Goal: Task Accomplishment & Management: Complete application form

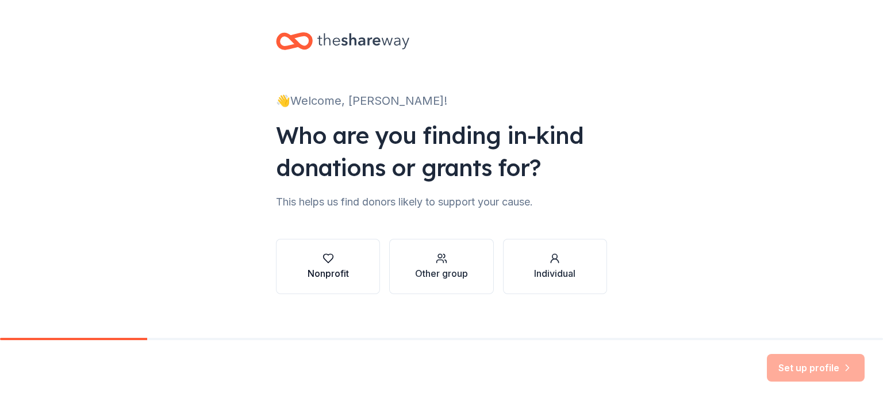
click at [323, 255] on icon "button" at bounding box center [329, 258] width 12 height 12
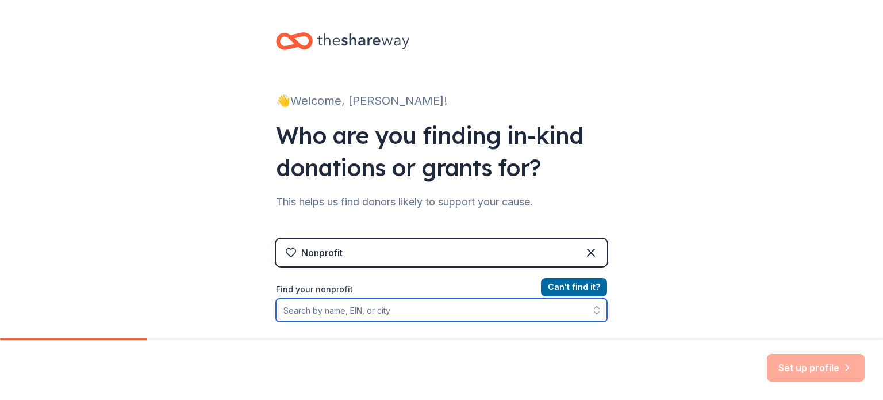
click at [294, 310] on input "Find your nonprofit" at bounding box center [441, 309] width 331 height 23
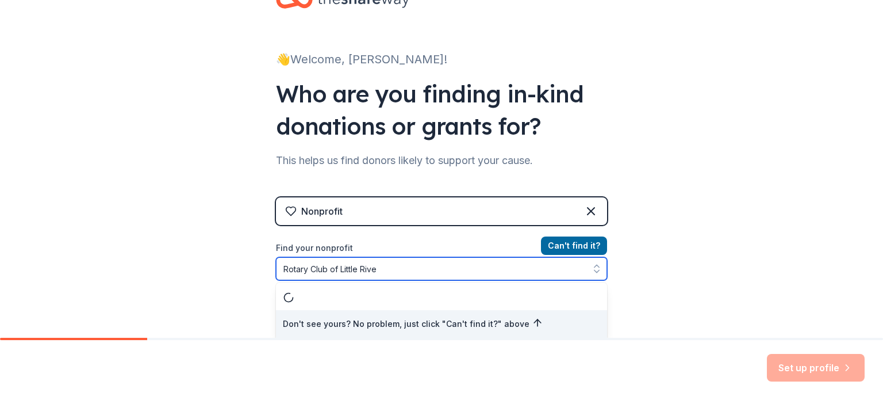
type input "Rotary Club of Little River"
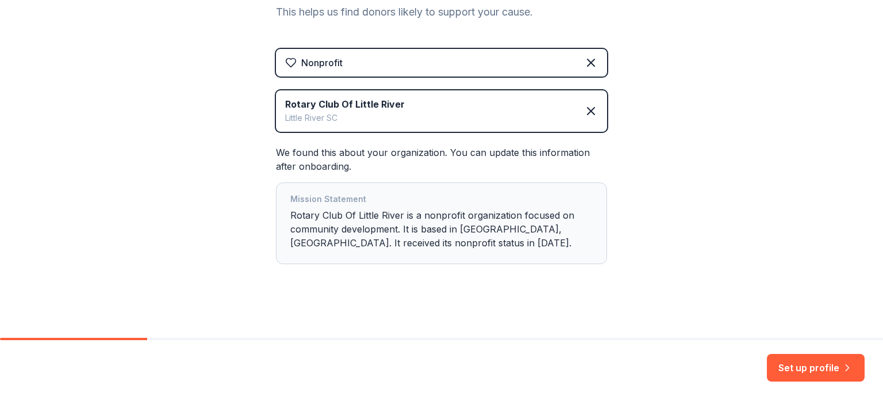
scroll to position [194, 0]
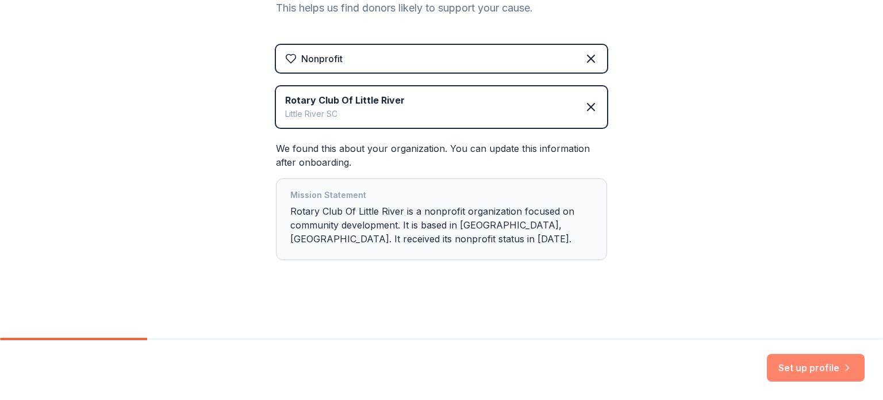
click at [794, 367] on button "Set up profile" at bounding box center [816, 368] width 98 height 28
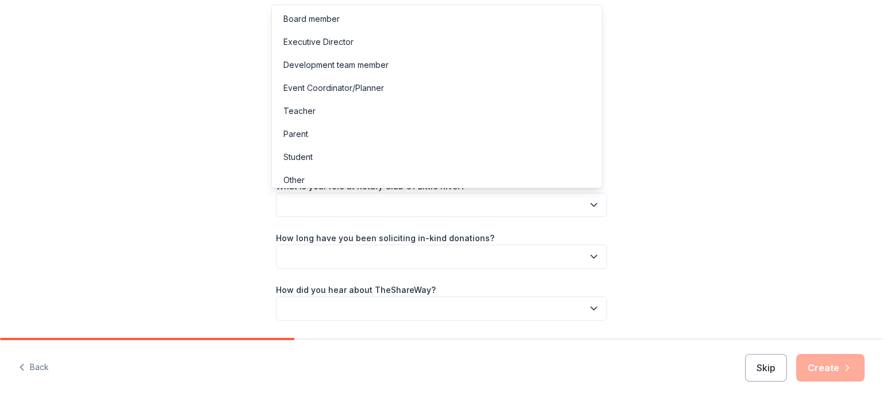
click at [302, 203] on button "button" at bounding box center [441, 205] width 331 height 24
click at [311, 18] on div "Board member" at bounding box center [312, 19] width 56 height 14
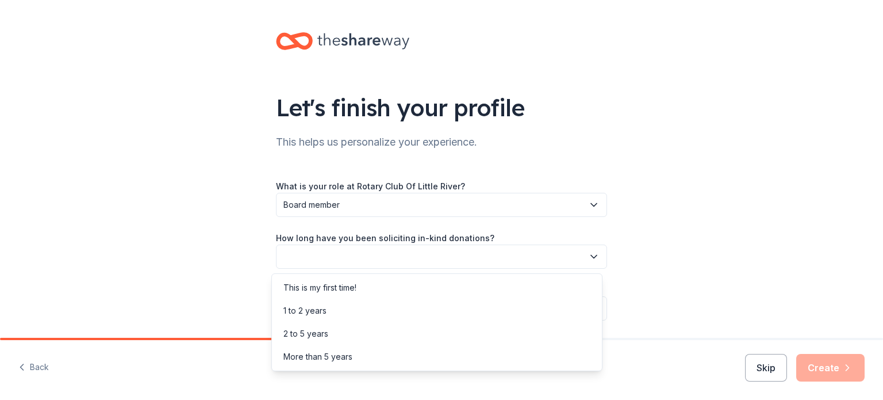
click at [589, 254] on icon "button" at bounding box center [594, 257] width 12 height 12
click at [331, 282] on div "This is my first time!" at bounding box center [320, 288] width 73 height 14
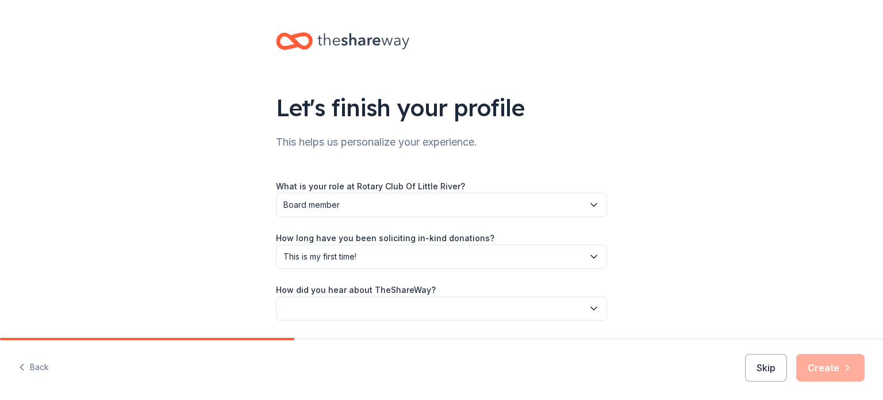
click at [588, 309] on icon "button" at bounding box center [594, 308] width 12 height 12
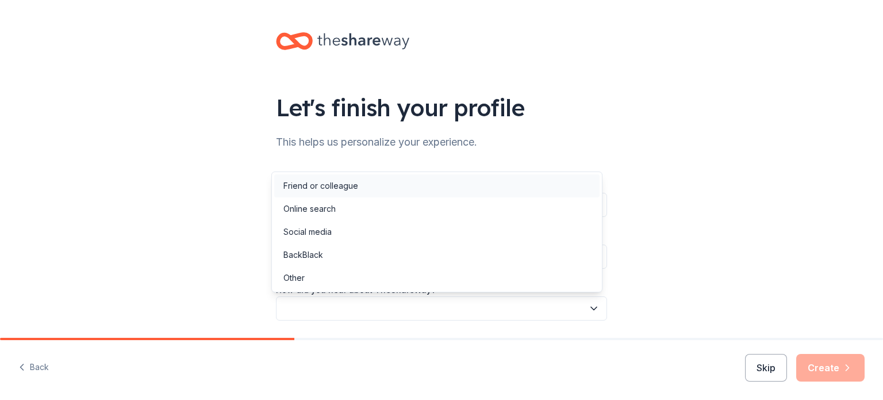
click at [313, 185] on div "Friend or colleague" at bounding box center [321, 186] width 75 height 14
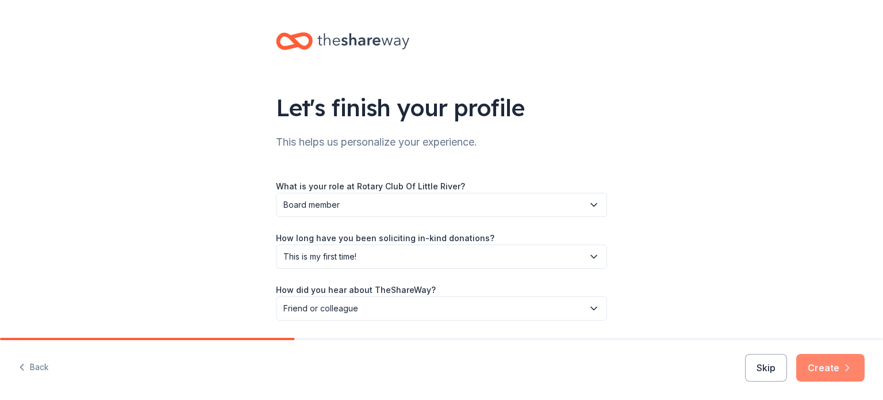
click at [840, 365] on button "Create" at bounding box center [830, 368] width 68 height 28
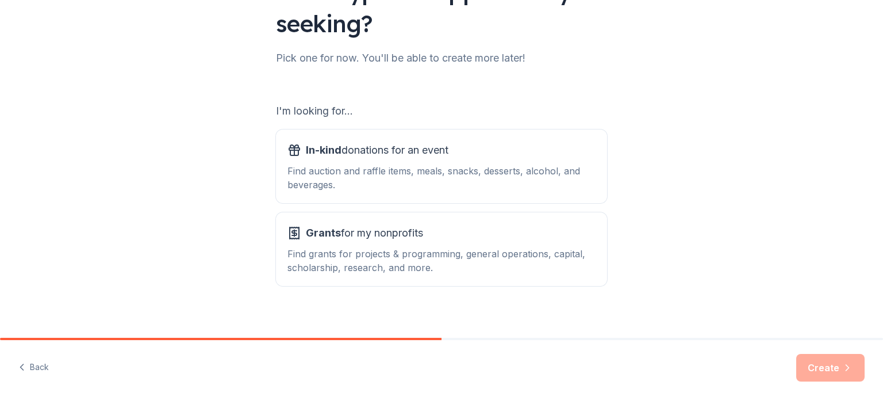
scroll to position [120, 0]
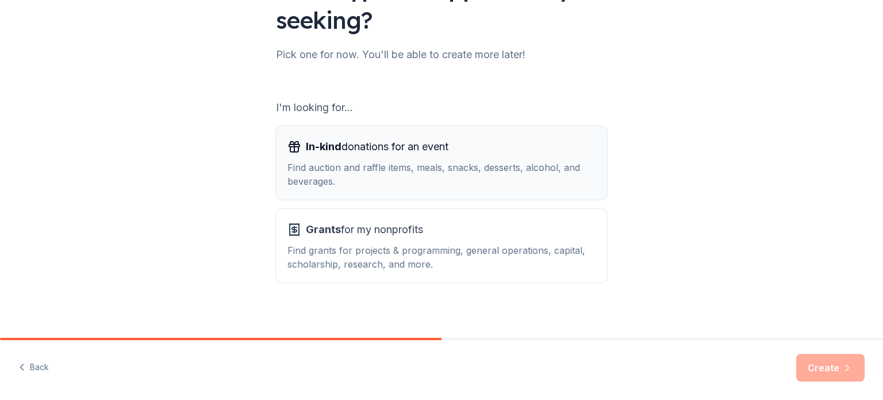
click at [332, 154] on span "In-kind donations for an event" at bounding box center [377, 146] width 143 height 18
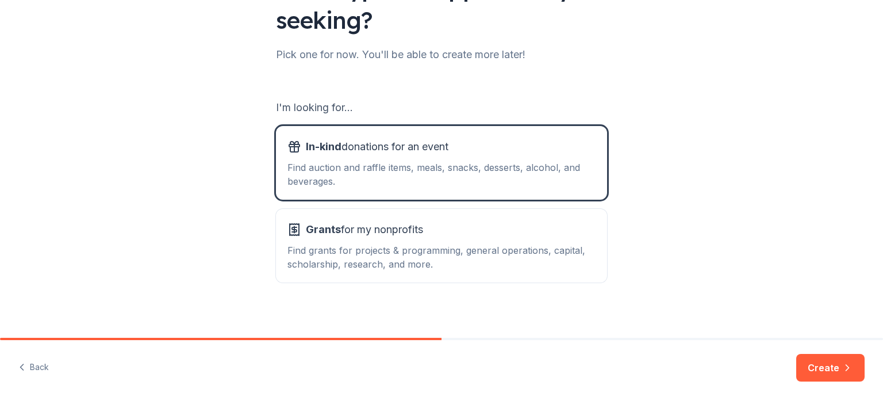
click at [829, 366] on button "Create" at bounding box center [830, 368] width 68 height 28
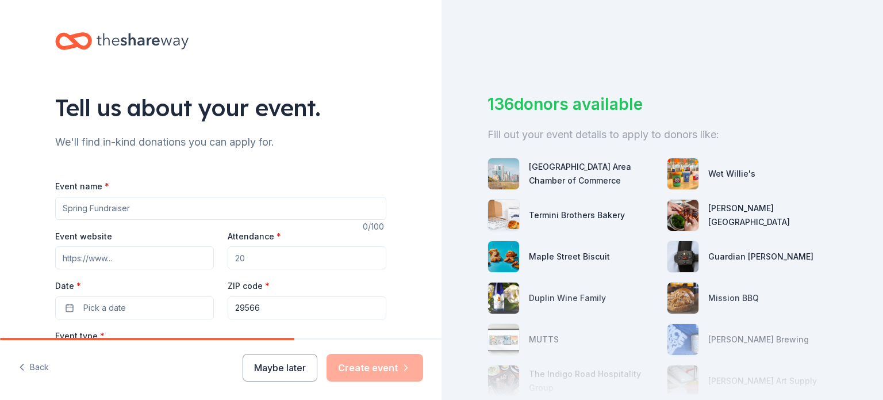
click at [58, 206] on input "Event name *" at bounding box center [220, 208] width 331 height 23
type input "Spirits of Giving"
paste input "https://rotarycluboflittleriver.org/spirits-of-giving-music-silent-auction-dinn…"
type input "https://rotarycluboflittleriver.org/spirits-of-giving-music-silent-auction-dinn…"
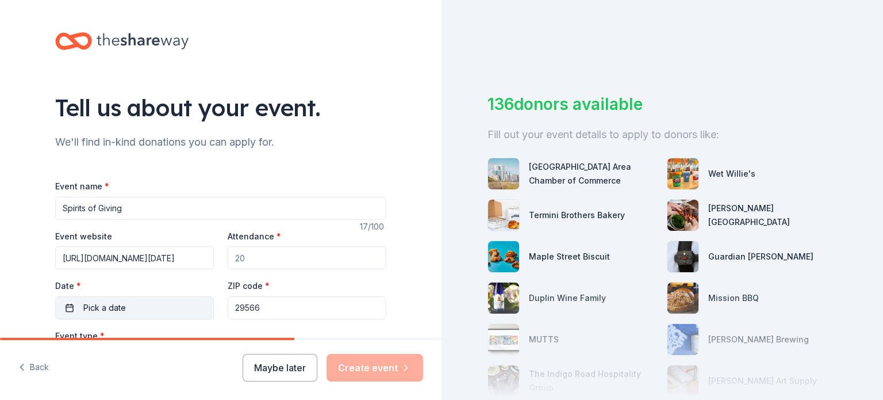
scroll to position [0, 0]
click at [122, 304] on button "Pick a date" at bounding box center [134, 307] width 159 height 23
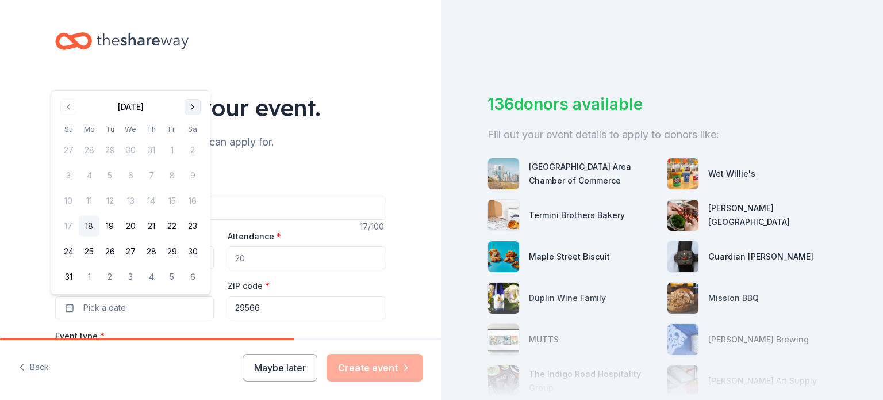
click at [188, 105] on button "Go to next month" at bounding box center [193, 107] width 16 height 16
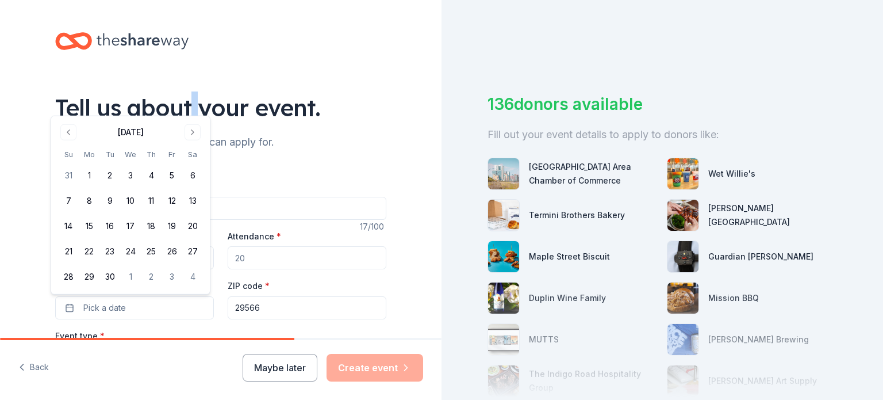
click at [187, 105] on div "Tell us about your event." at bounding box center [220, 107] width 331 height 32
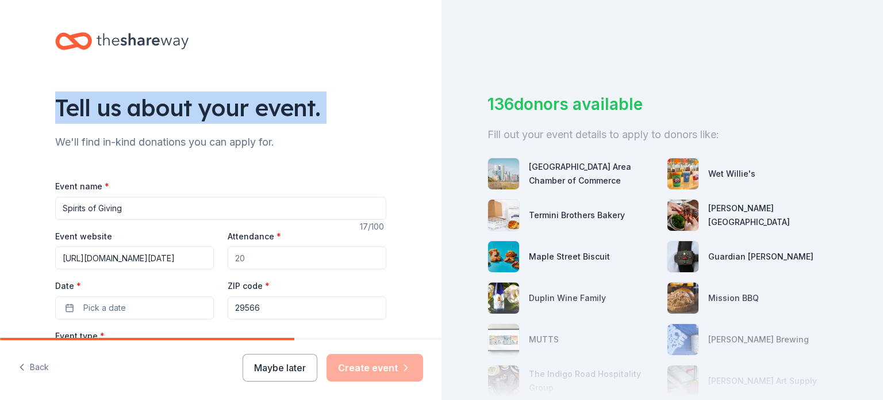
click at [187, 105] on div "Tell us about your event." at bounding box center [220, 107] width 331 height 32
click at [113, 313] on span "Pick a date" at bounding box center [104, 308] width 43 height 14
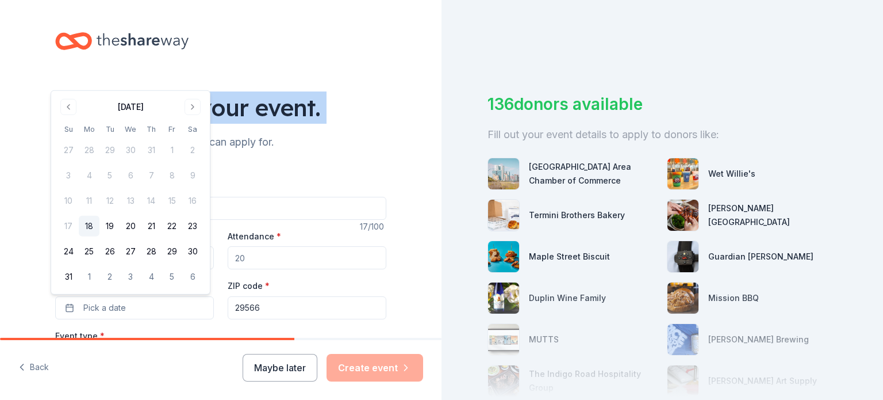
click at [194, 104] on button "Go to next month" at bounding box center [193, 107] width 16 height 16
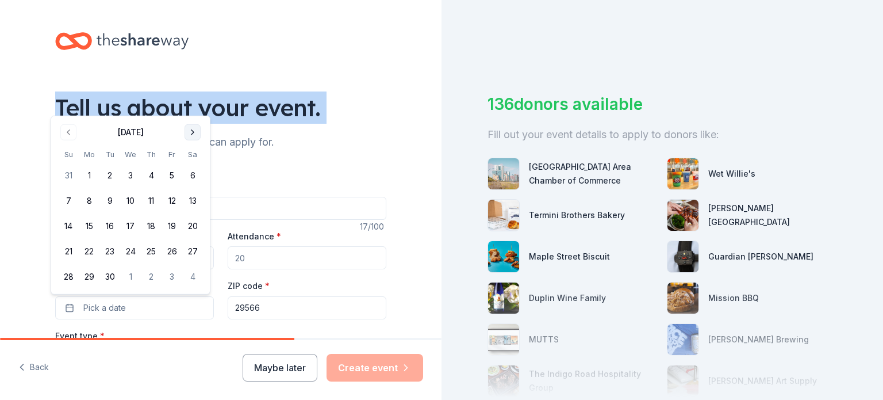
click at [192, 130] on button "Go to next month" at bounding box center [193, 132] width 16 height 16
click at [192, 129] on button "Go to next month" at bounding box center [193, 132] width 16 height 16
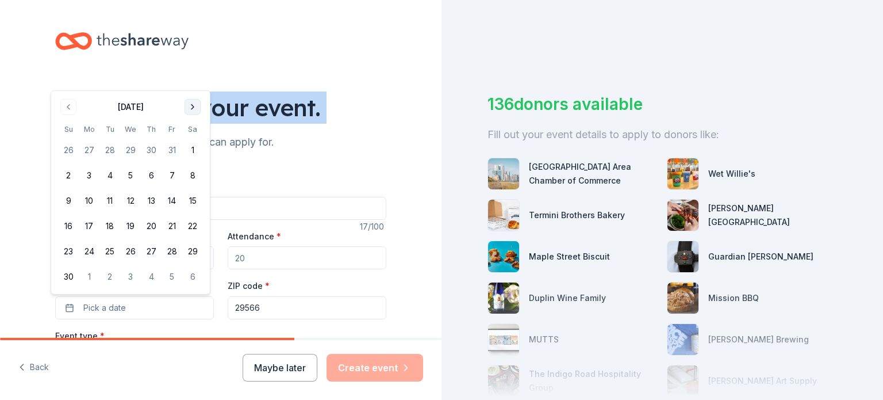
click at [191, 106] on button "Go to next month" at bounding box center [193, 107] width 16 height 16
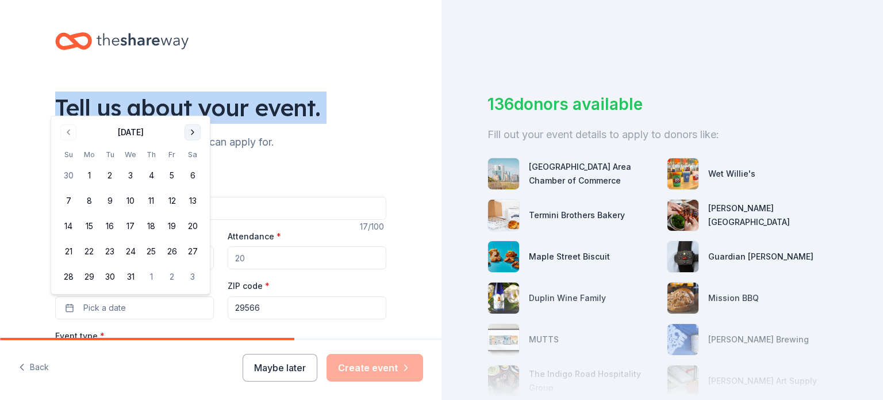
click at [195, 129] on button "Go to next month" at bounding box center [193, 132] width 16 height 16
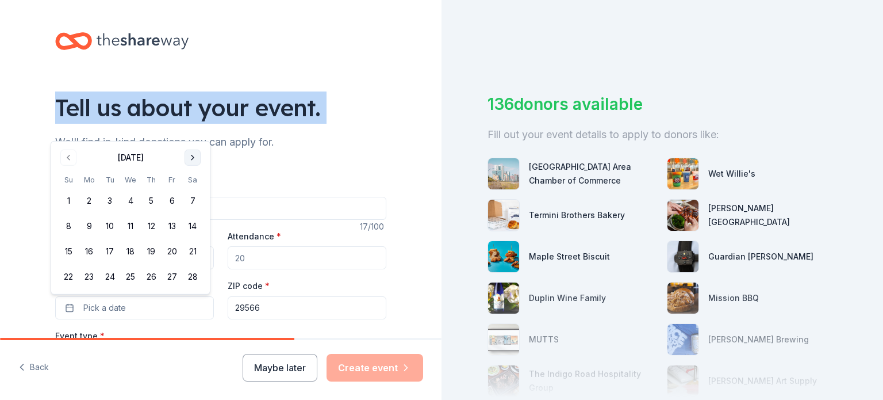
click at [191, 155] on button "Go to next month" at bounding box center [193, 158] width 16 height 16
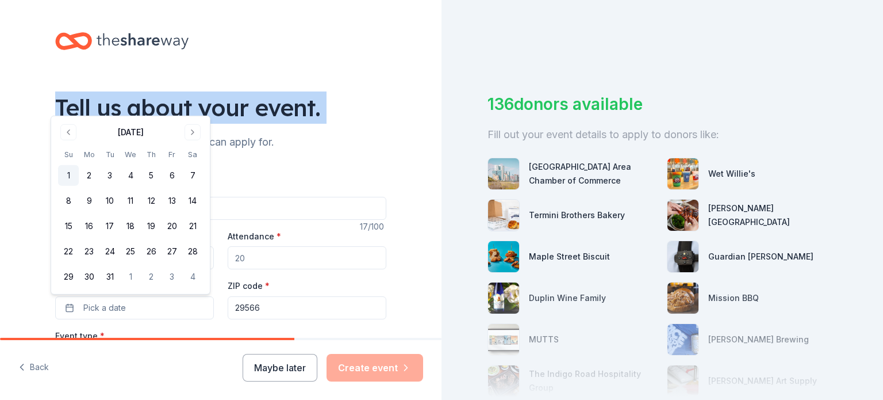
click at [67, 171] on button "1" at bounding box center [68, 175] width 21 height 21
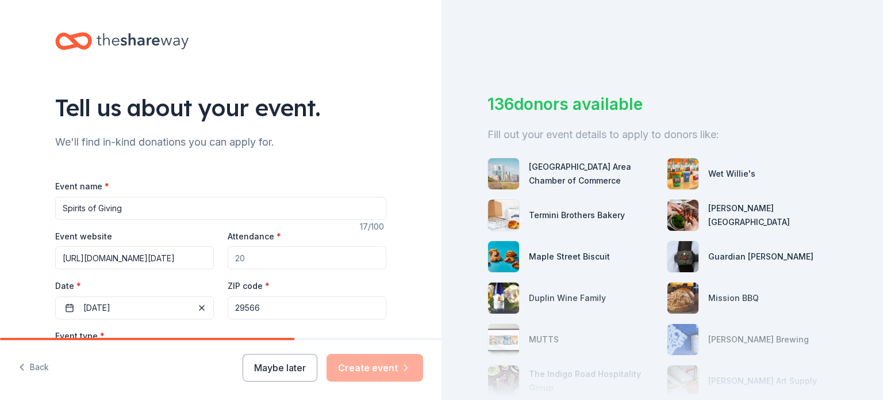
click at [252, 255] on input "Attendance *" at bounding box center [307, 257] width 159 height 23
click at [269, 231] on label "Attendance *" at bounding box center [254, 237] width 53 height 12
click at [269, 246] on input "Attendance *" at bounding box center [307, 257] width 159 height 23
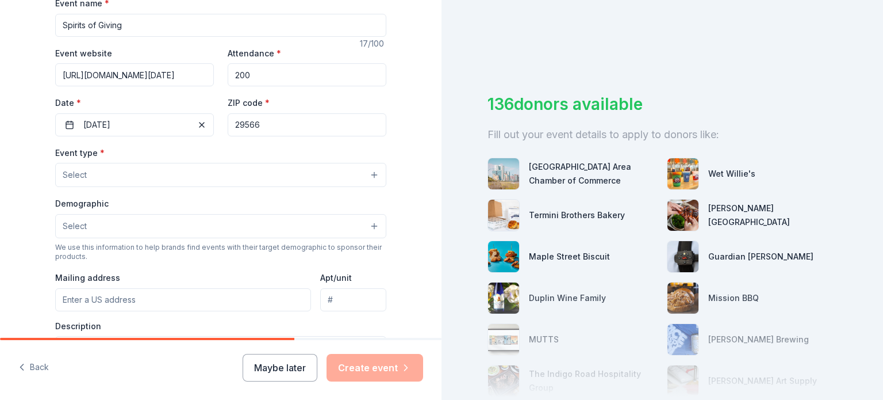
scroll to position [183, 0]
type input "200"
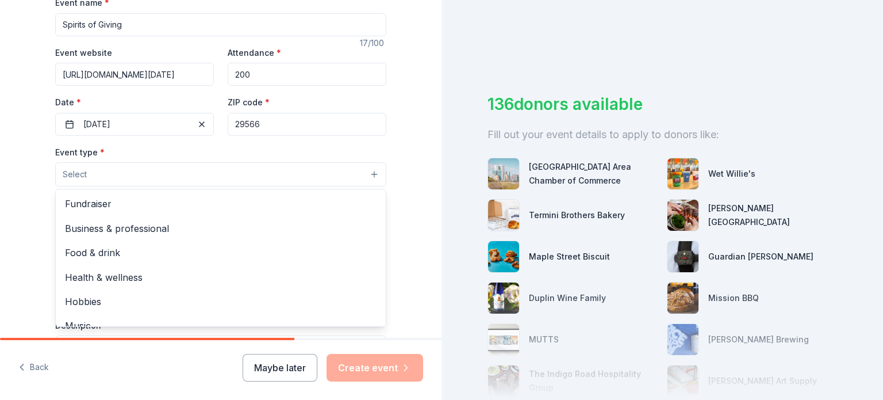
click at [114, 170] on button "Select" at bounding box center [220, 174] width 331 height 24
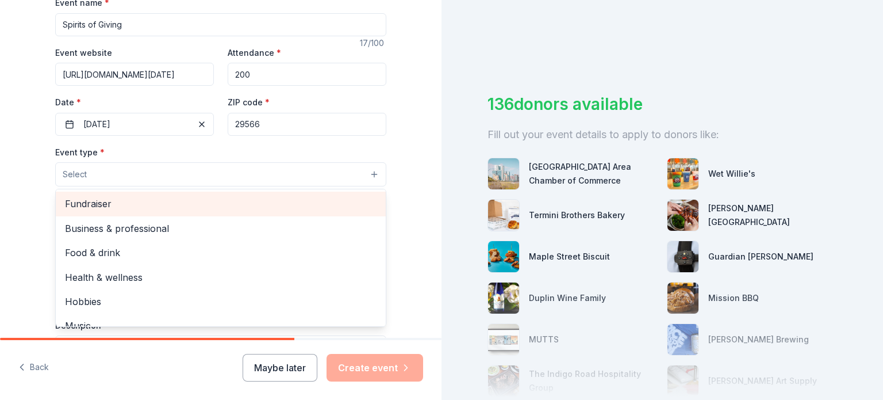
click at [102, 204] on span "Fundraiser" at bounding box center [221, 203] width 312 height 15
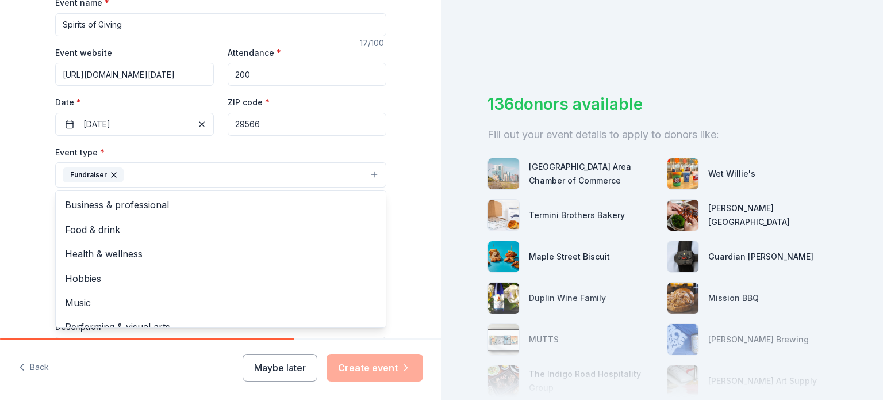
click at [414, 179] on div "Tell us about your event. We'll find in-kind donations you can apply for. Event…" at bounding box center [221, 200] width 442 height 767
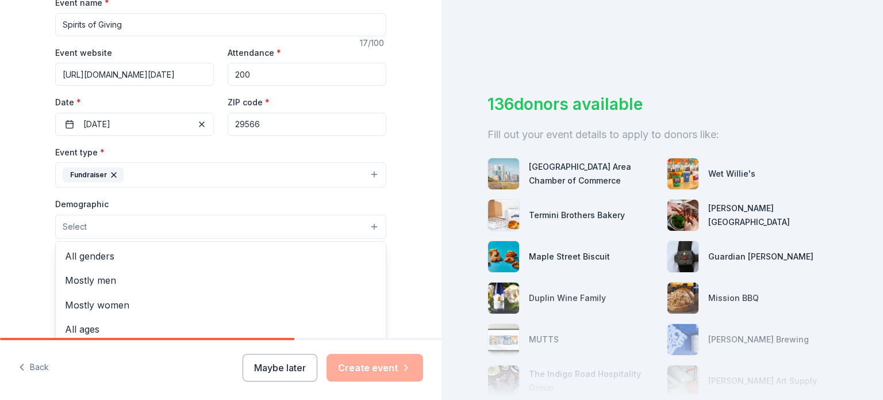
click at [370, 224] on button "Select" at bounding box center [220, 227] width 331 height 24
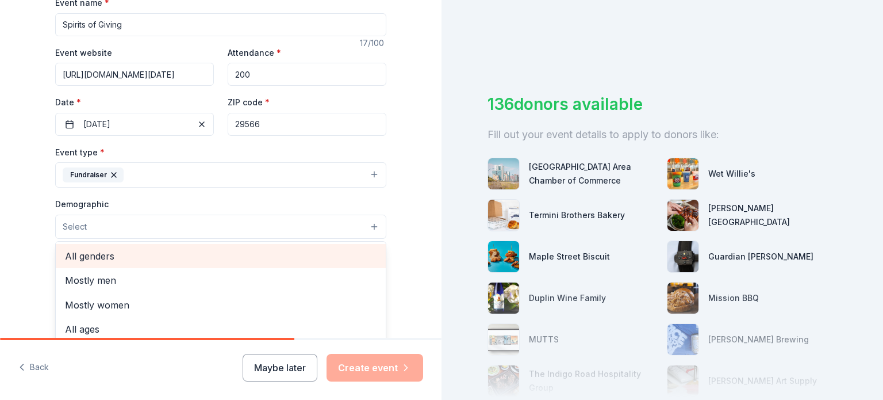
click at [117, 255] on span "All genders" at bounding box center [221, 255] width 312 height 15
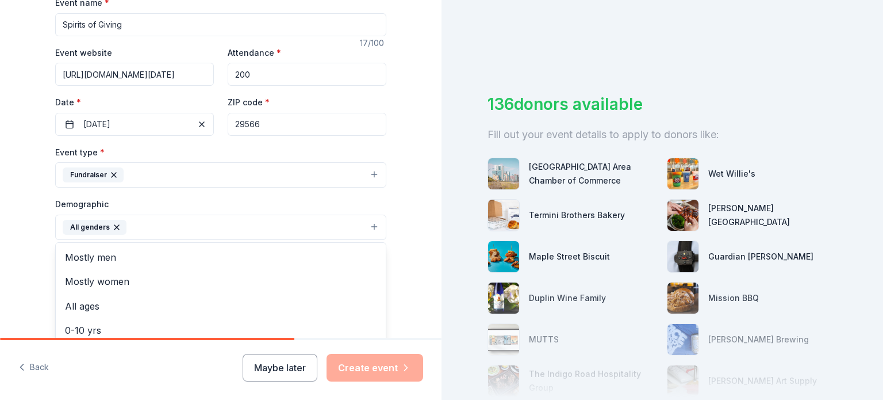
scroll to position [41, 0]
click at [413, 264] on div "Tell us about your event. We'll find in-kind donations you can apply for. Event…" at bounding box center [221, 201] width 442 height 768
click at [367, 227] on button "All genders" at bounding box center [220, 227] width 331 height 25
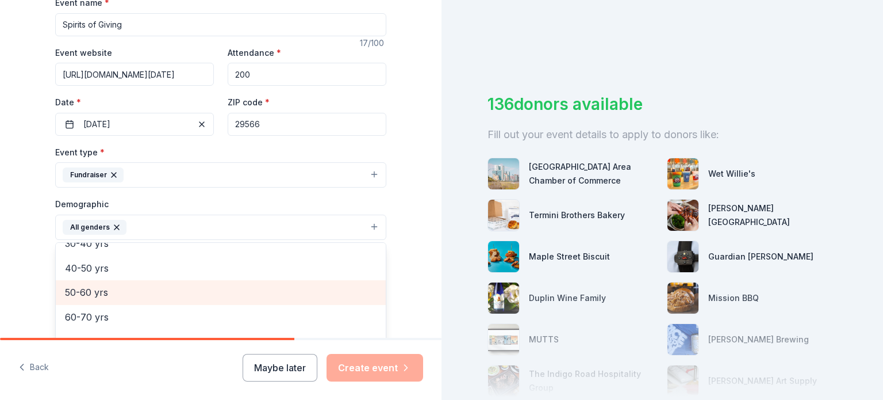
click at [100, 295] on span "50-60 yrs" at bounding box center [221, 292] width 312 height 15
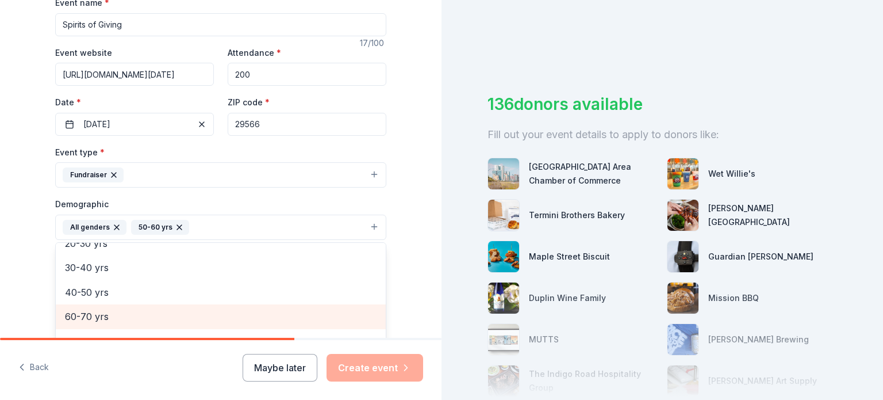
click at [98, 315] on span "60-70 yrs" at bounding box center [221, 316] width 312 height 15
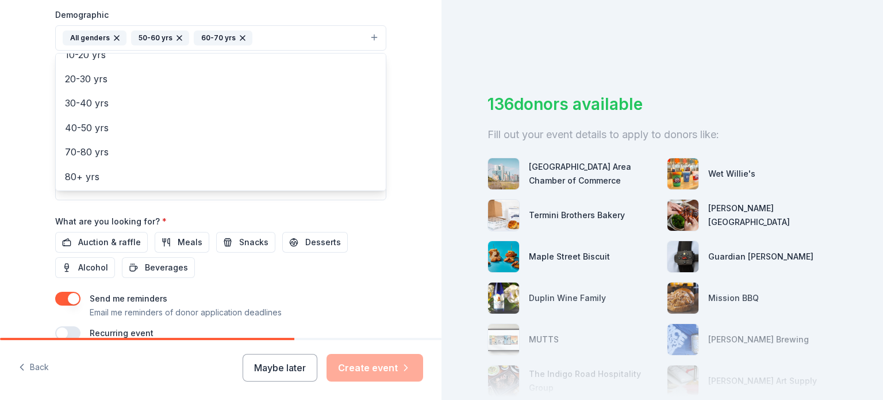
scroll to position [374, 0]
drag, startPoint x: 114, startPoint y: 240, endPoint x: 120, endPoint y: 239, distance: 6.4
click at [114, 240] on div "Event name * Spirits of Giving 17 /100 Event website https://rotarycluboflittle…" at bounding box center [220, 71] width 331 height 534
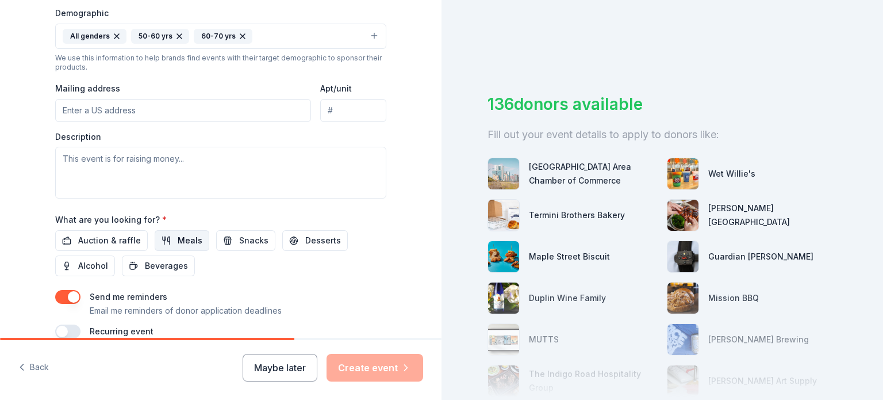
drag, startPoint x: 168, startPoint y: 242, endPoint x: 180, endPoint y: 239, distance: 12.4
click at [168, 242] on button "Meals" at bounding box center [182, 240] width 55 height 21
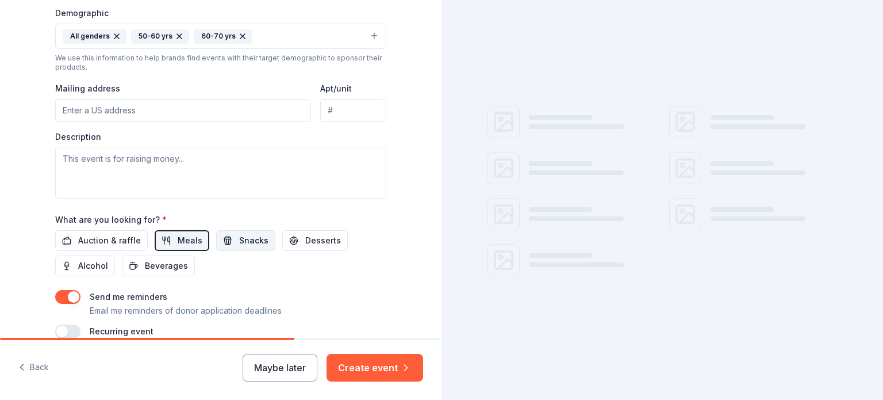
click at [246, 237] on span "Snacks" at bounding box center [253, 240] width 29 height 14
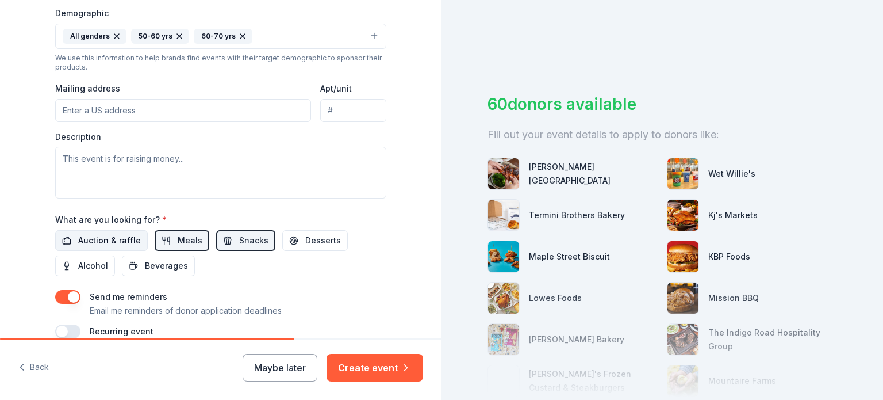
click at [112, 235] on span "Auction & raffle" at bounding box center [109, 240] width 63 height 14
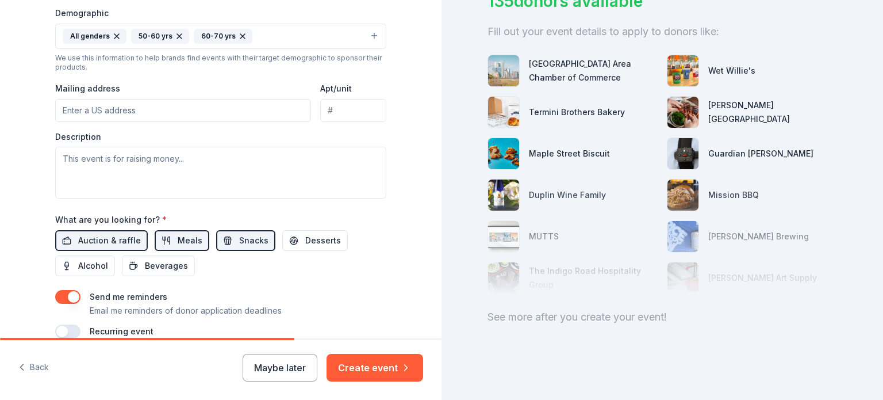
scroll to position [112, 0]
click at [179, 238] on span "Meals" at bounding box center [190, 240] width 25 height 14
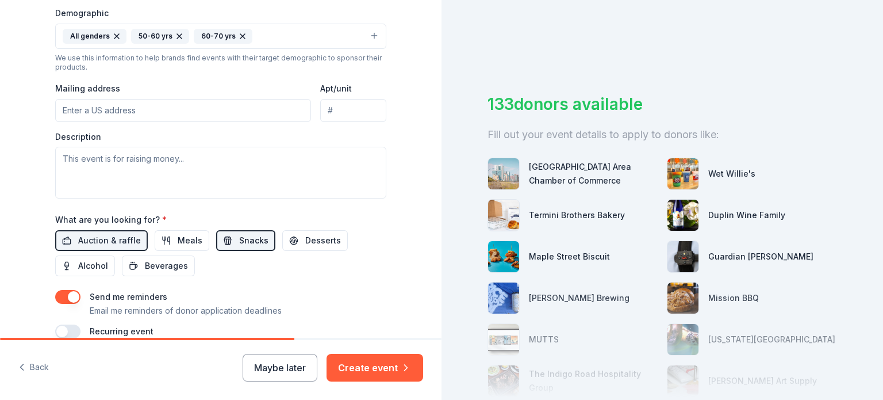
click at [248, 241] on span "Snacks" at bounding box center [253, 240] width 29 height 14
click at [319, 236] on span "Desserts" at bounding box center [323, 240] width 36 height 14
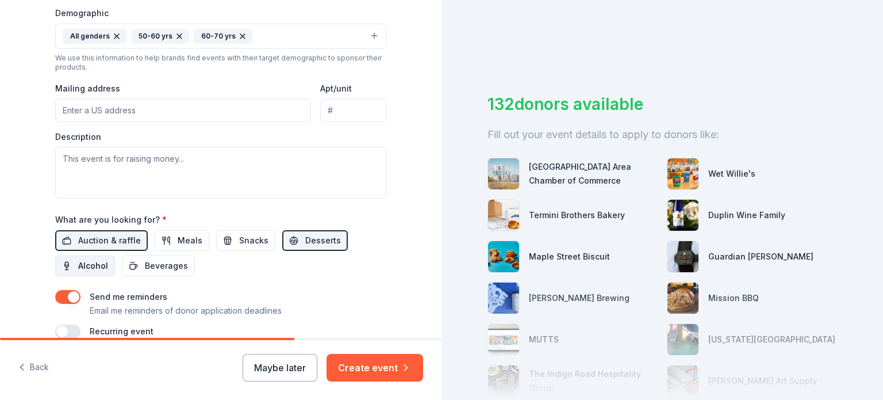
click at [90, 262] on span "Alcohol" at bounding box center [93, 266] width 30 height 14
click at [160, 262] on span "Beverages" at bounding box center [166, 266] width 43 height 14
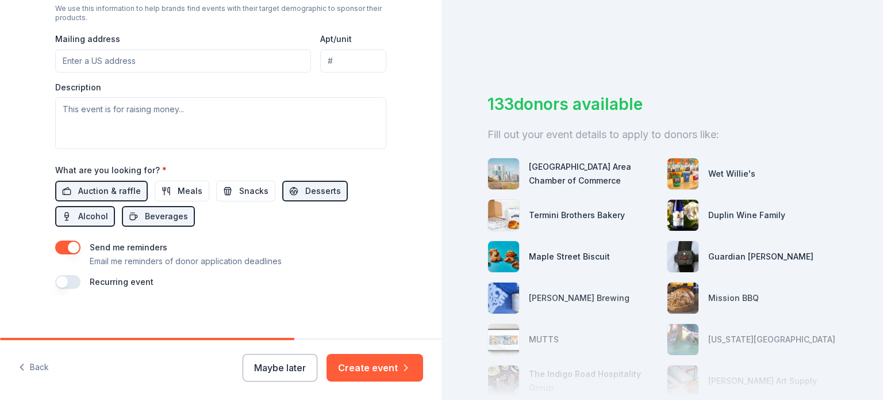
scroll to position [430, 0]
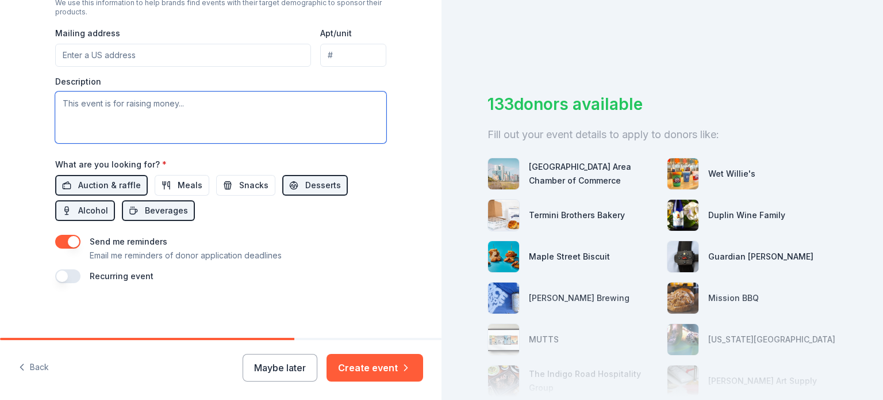
click at [69, 104] on textarea at bounding box center [220, 117] width 331 height 52
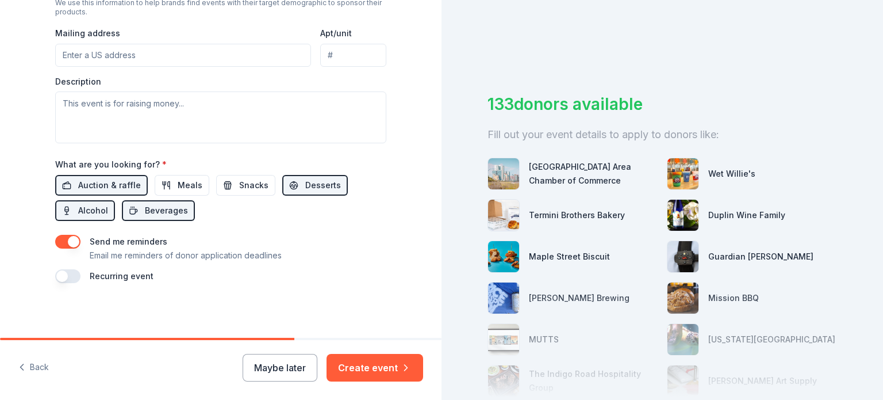
click at [64, 45] on input "Mailing address" at bounding box center [183, 55] width 256 height 23
type input "Little River Rotary Club"
type input "PO Box 2065"
drag, startPoint x: 154, startPoint y: 55, endPoint x: 41, endPoint y: 49, distance: 112.3
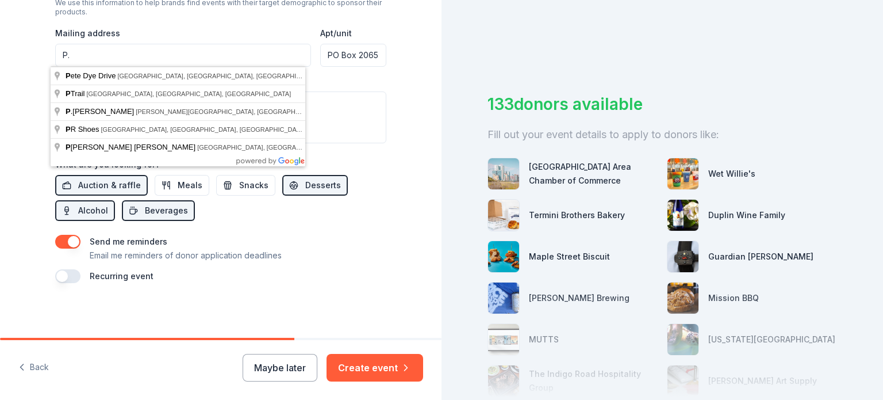
type input "P"
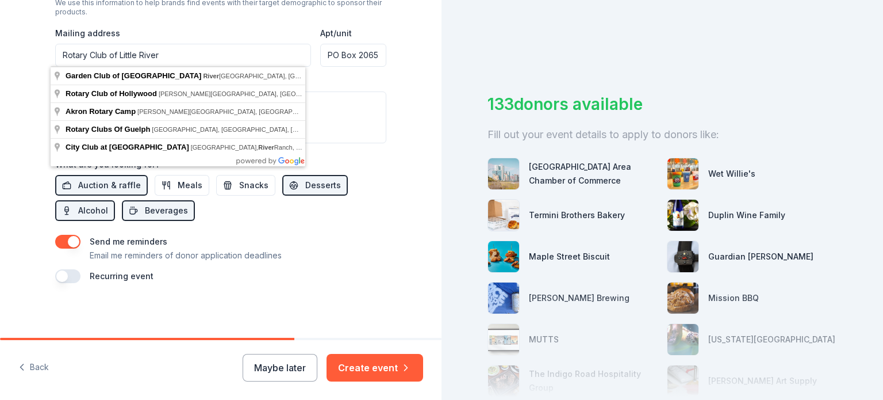
type input "Rotary Club of Little River"
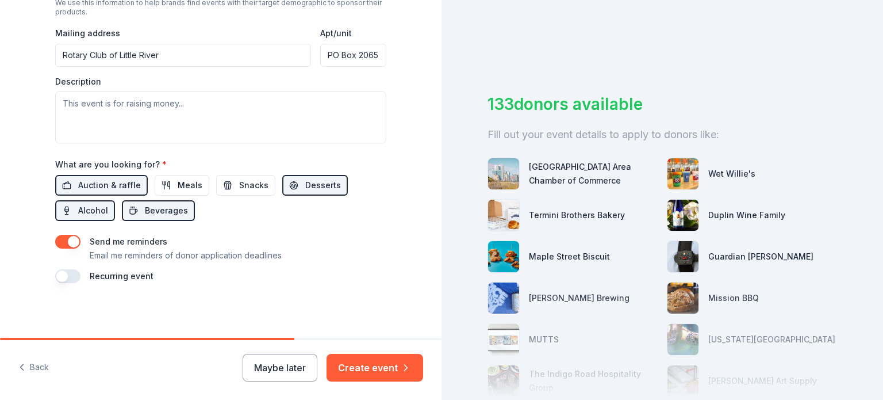
click at [375, 62] on input "PO Box 2065" at bounding box center [353, 55] width 66 height 23
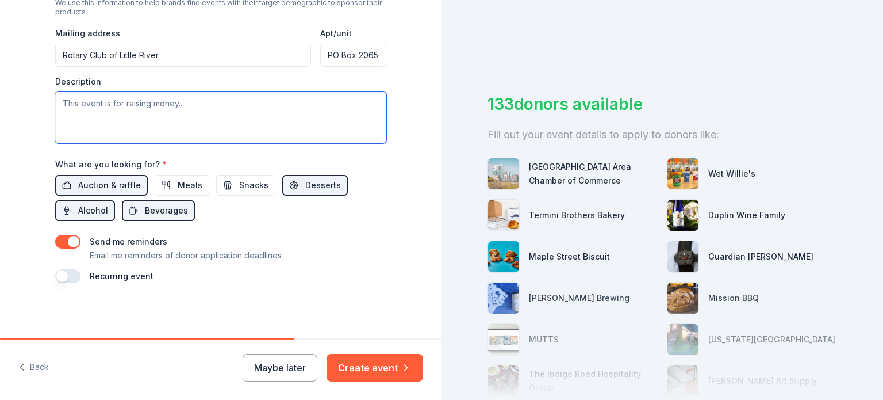
click at [85, 108] on textarea at bounding box center [220, 117] width 331 height 52
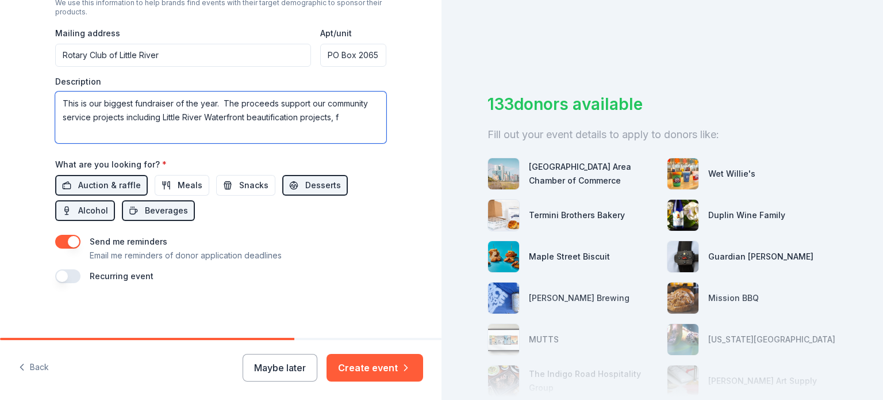
click at [157, 117] on textarea "This is our biggest fundraiser of the year. The proceeds support our community …" at bounding box center [220, 117] width 331 height 52
drag, startPoint x: 323, startPoint y: 120, endPoint x: 370, endPoint y: 130, distance: 48.2
click at [370, 131] on textarea "This is our biggest fundraiser of the year. The proceeds support our community …" at bounding box center [220, 117] width 331 height 52
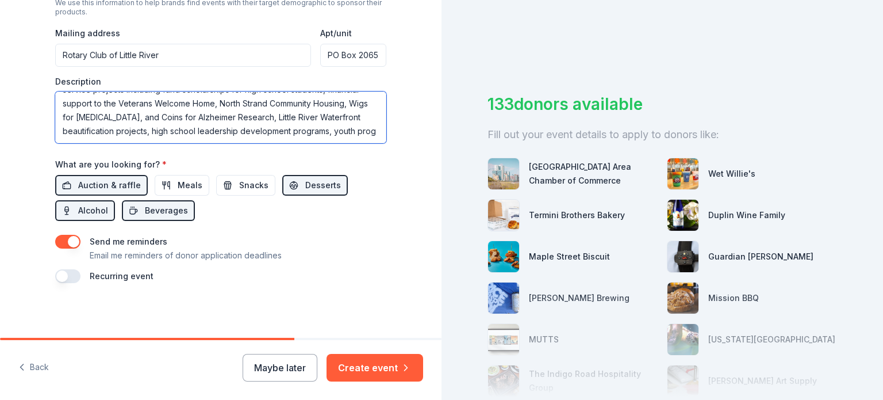
scroll to position [35, 0]
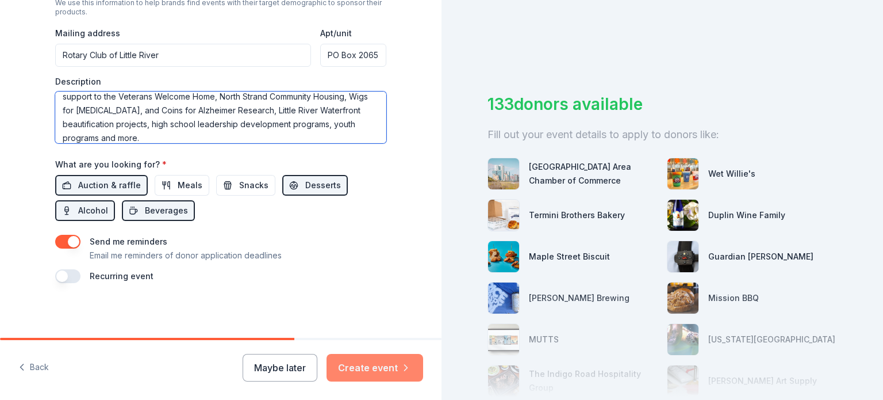
type textarea "This is our biggest fundraiser of the year. The proceeds support our community …"
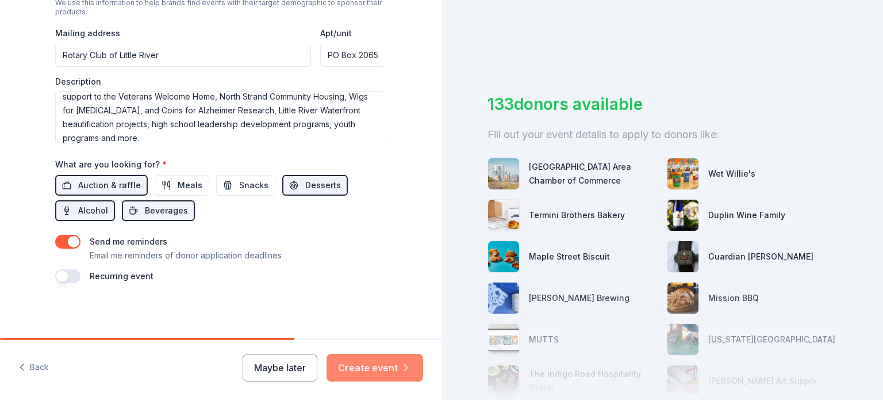
click at [369, 362] on button "Create event" at bounding box center [375, 368] width 97 height 28
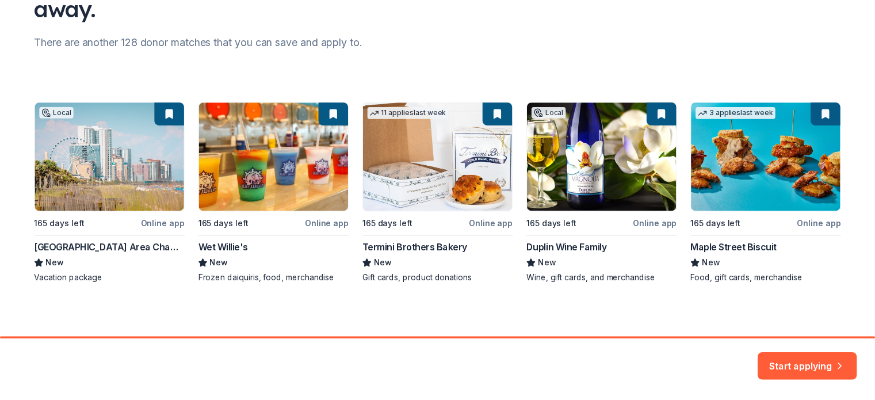
scroll to position [134, 0]
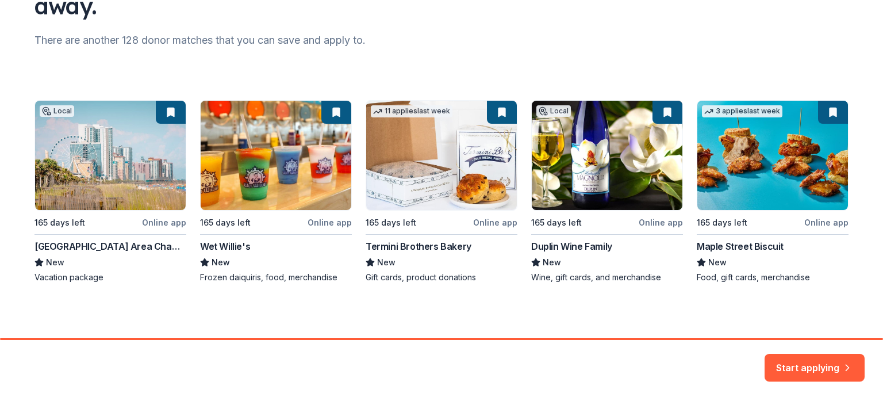
click at [159, 222] on div "Local 165 days left Online app Myrtle Beach Area Chamber of Commerce New Vacati…" at bounding box center [442, 191] width 814 height 183
click at [51, 275] on div "Local 165 days left Online app Myrtle Beach Area Chamber of Commerce New Vacati…" at bounding box center [442, 191] width 814 height 183
click at [792, 357] on button "Start applying" at bounding box center [815, 362] width 100 height 28
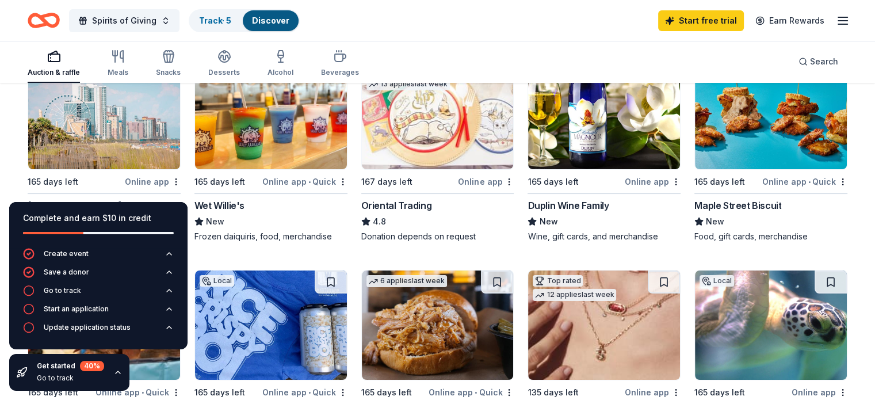
scroll to position [149, 0]
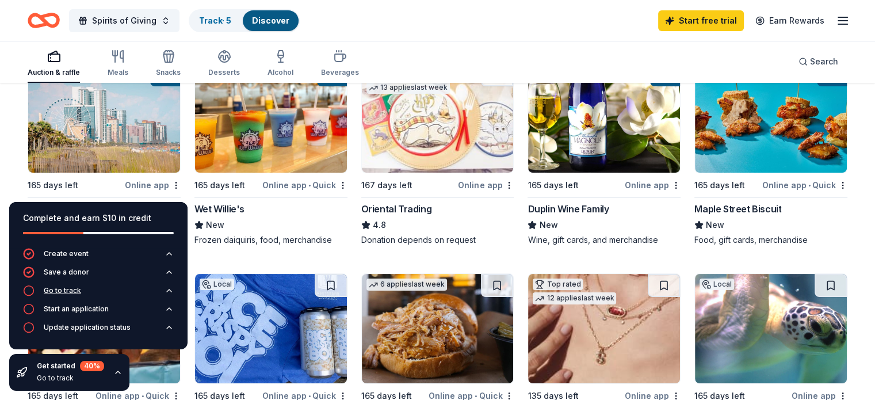
click at [57, 290] on div "Go to track" at bounding box center [62, 290] width 37 height 9
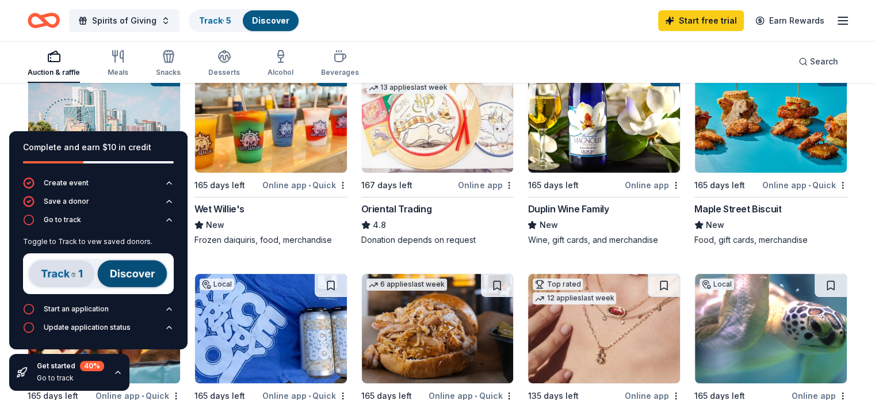
click at [69, 273] on img at bounding box center [98, 273] width 151 height 41
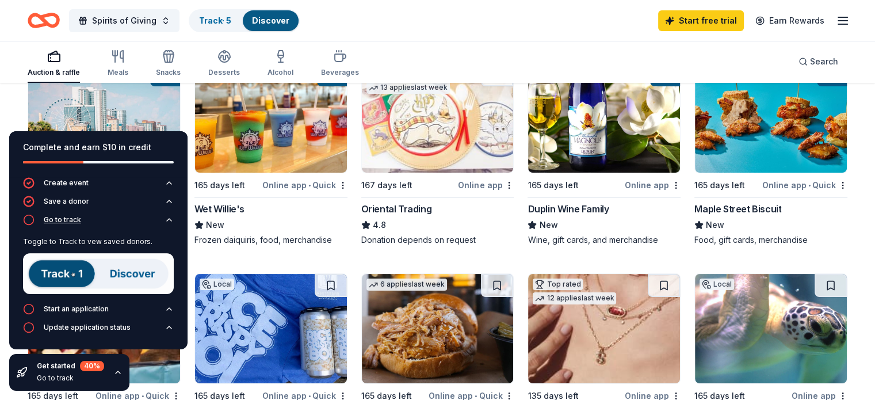
click at [28, 219] on icon "button" at bounding box center [29, 220] width 12 height 12
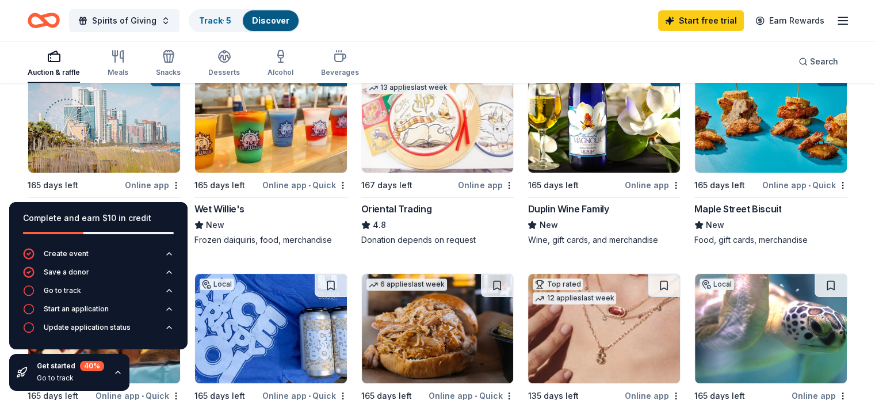
click at [174, 182] on div "Online app" at bounding box center [153, 185] width 56 height 14
click at [301, 182] on div "Online app • Quick" at bounding box center [304, 185] width 85 height 14
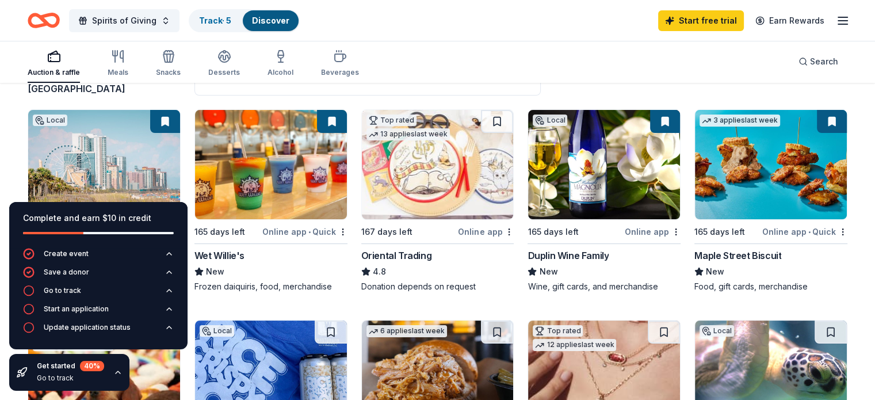
scroll to position [104, 0]
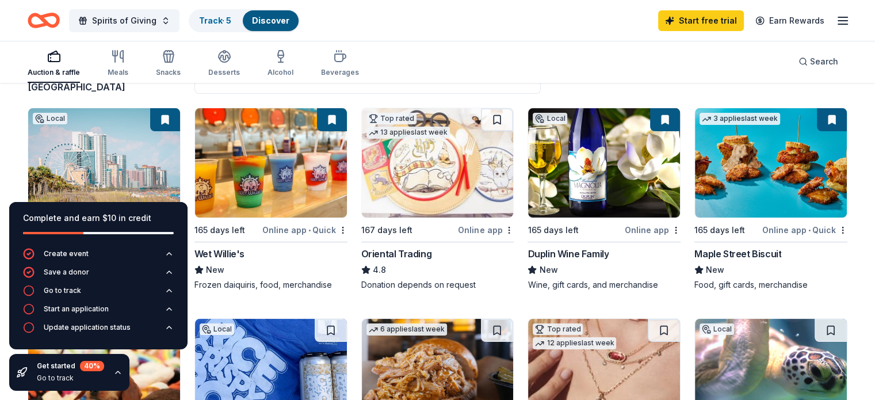
click at [468, 225] on div "Online app" at bounding box center [486, 230] width 56 height 14
click at [635, 229] on div "Online app" at bounding box center [653, 230] width 56 height 14
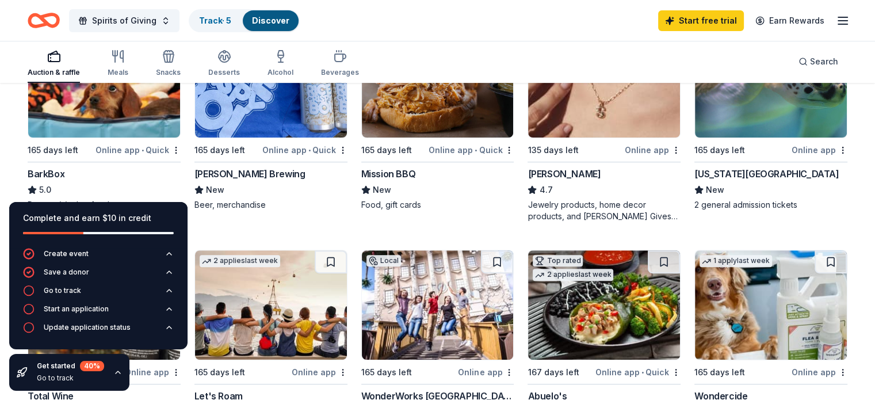
scroll to position [351, 0]
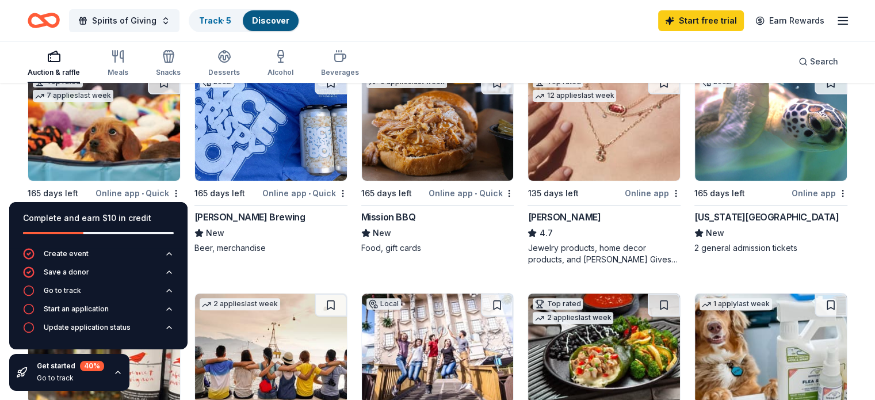
click at [451, 189] on div "Online app • Quick" at bounding box center [470, 193] width 85 height 14
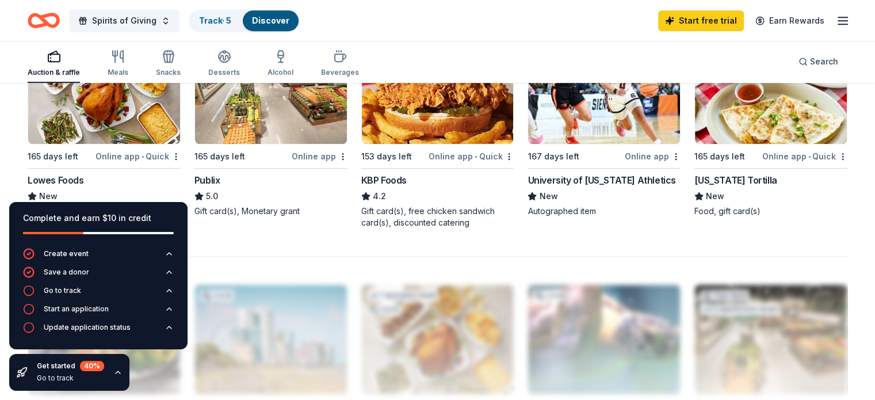
scroll to position [834, 0]
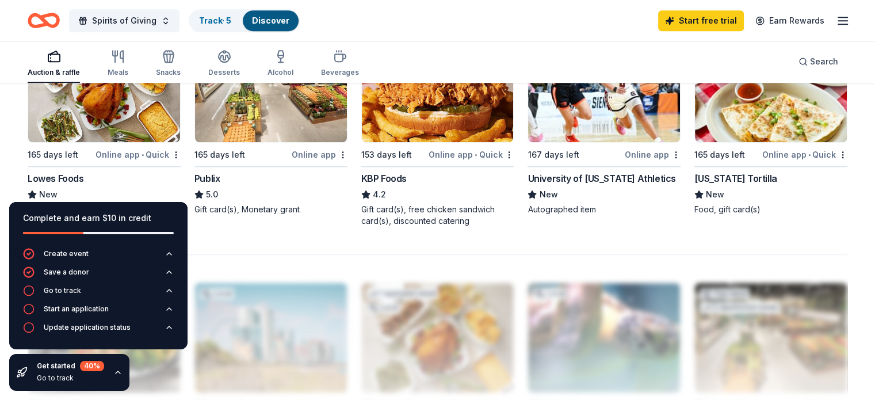
click at [327, 149] on div "Online app" at bounding box center [320, 154] width 56 height 14
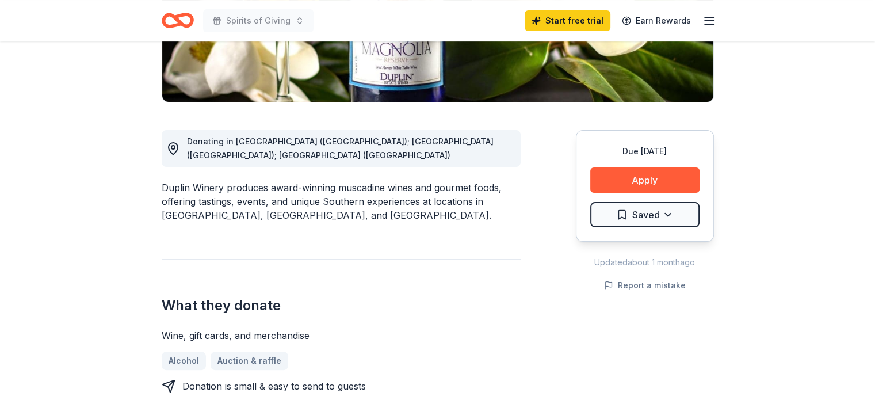
scroll to position [39, 0]
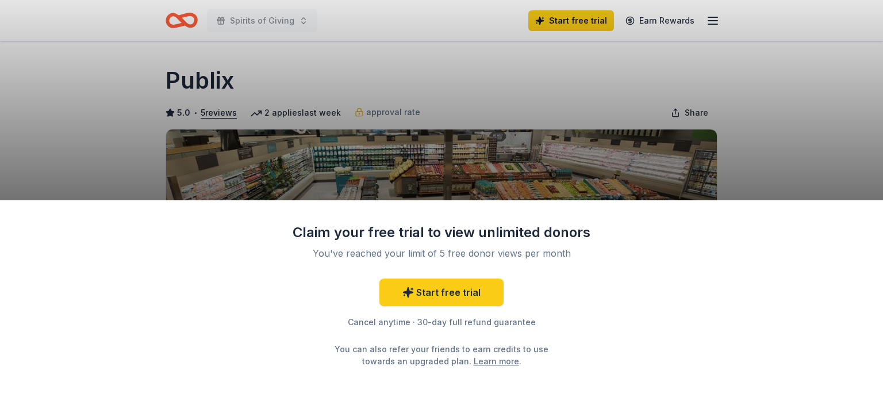
click at [474, 359] on link "Learn more" at bounding box center [496, 361] width 45 height 12
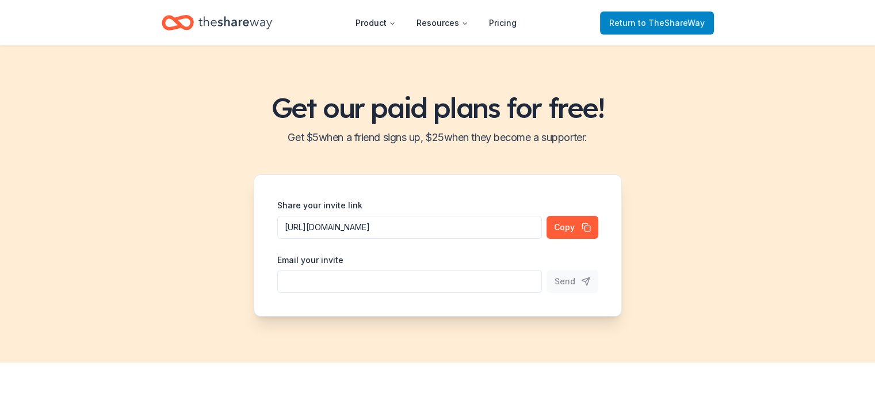
click at [647, 20] on span "to TheShareWay" at bounding box center [671, 23] width 67 height 10
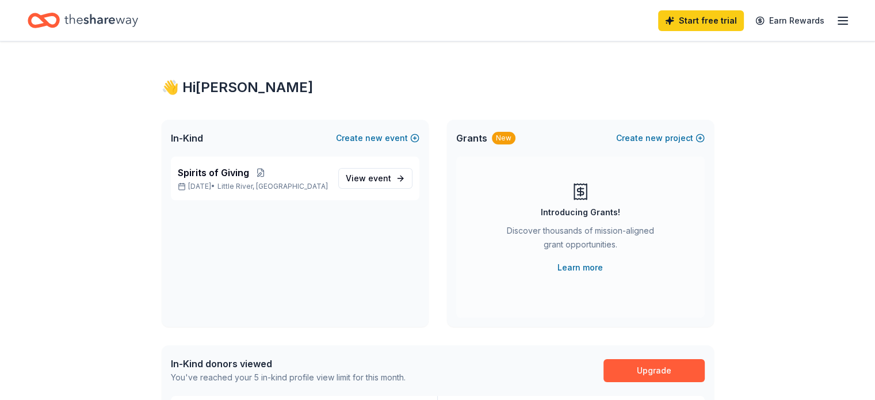
click at [836, 18] on icon "button" at bounding box center [843, 21] width 14 height 14
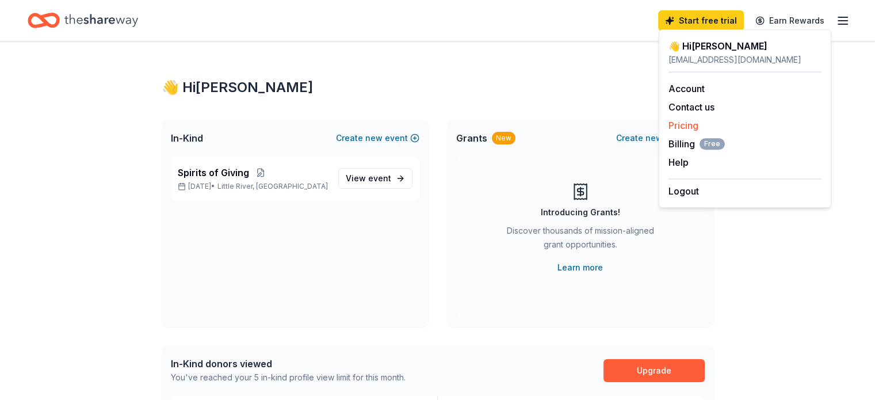
click at [679, 125] on link "Pricing" at bounding box center [683, 126] width 30 height 12
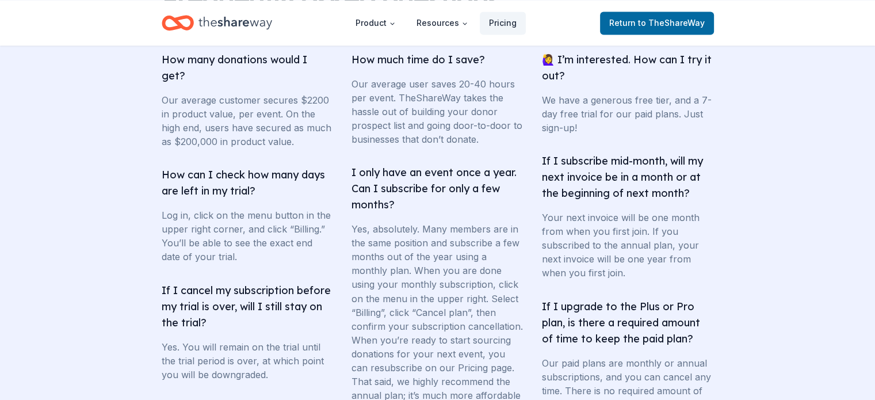
scroll to position [402, 0]
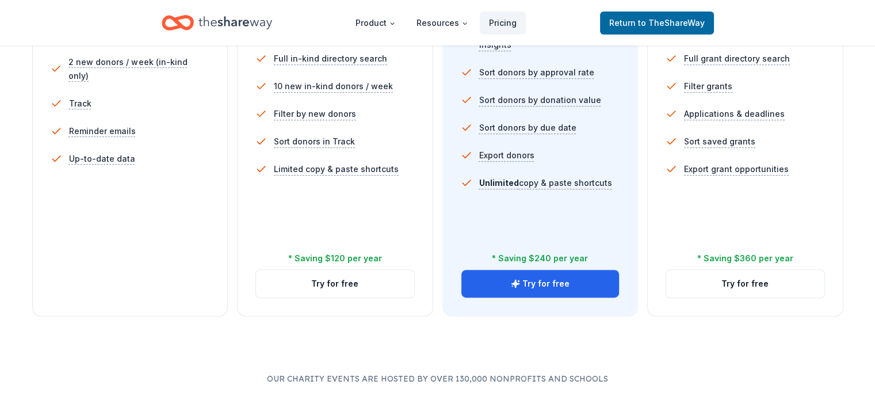
drag, startPoint x: 879, startPoint y: 107, endPoint x: 799, endPoint y: 365, distance: 270.1
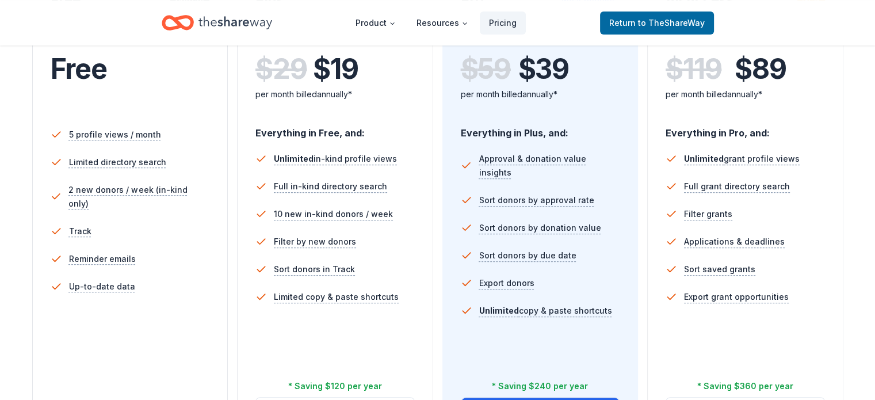
scroll to position [275, 0]
